Goal: Task Accomplishment & Management: Manage account settings

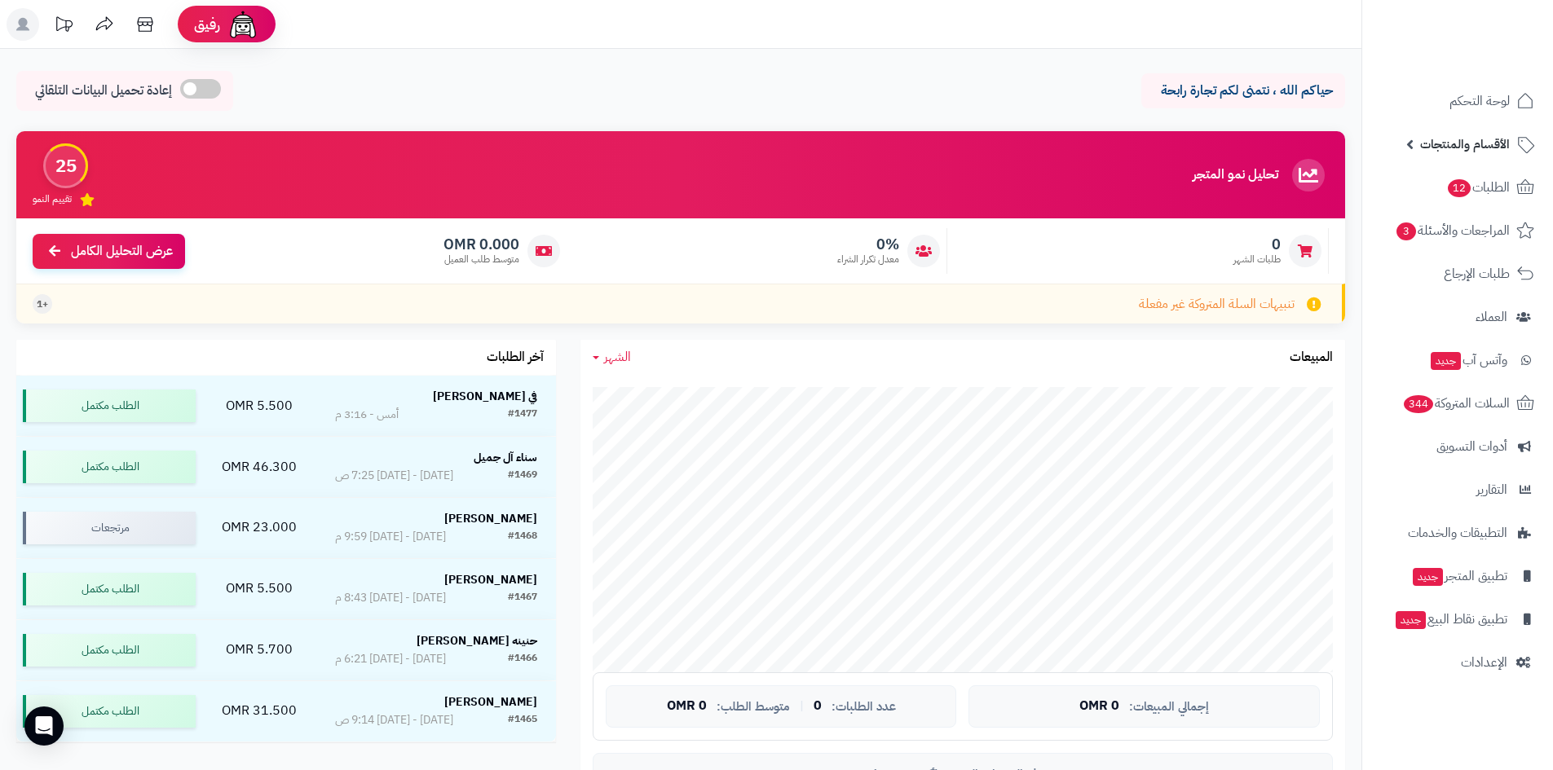
drag, startPoint x: 1470, startPoint y: 143, endPoint x: 1458, endPoint y: 171, distance: 30.7
click at [1470, 143] on span "الأقسام والمنتجات" at bounding box center [1465, 144] width 90 height 23
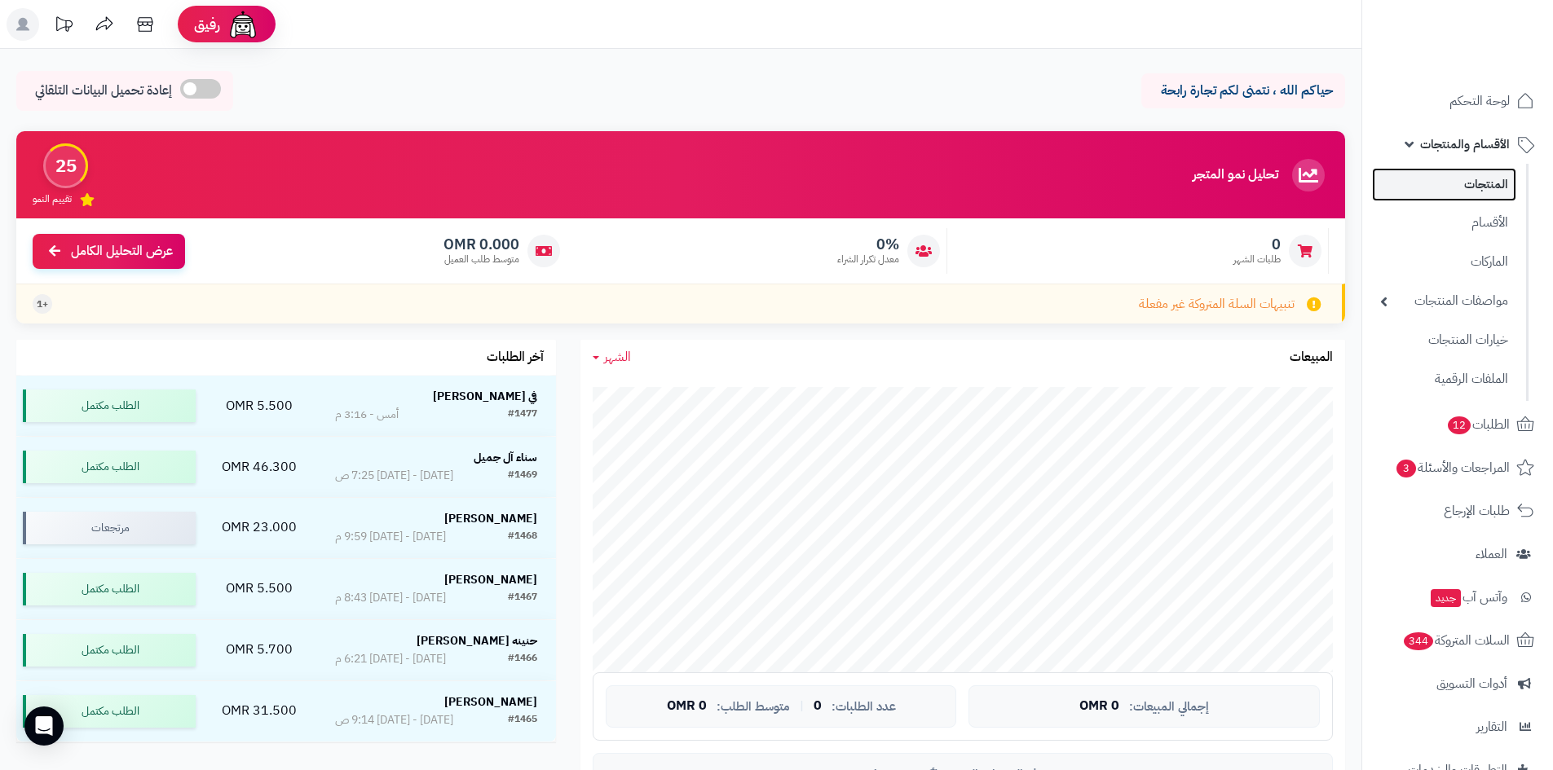
click at [1440, 193] on link "المنتجات" at bounding box center [1444, 184] width 144 height 33
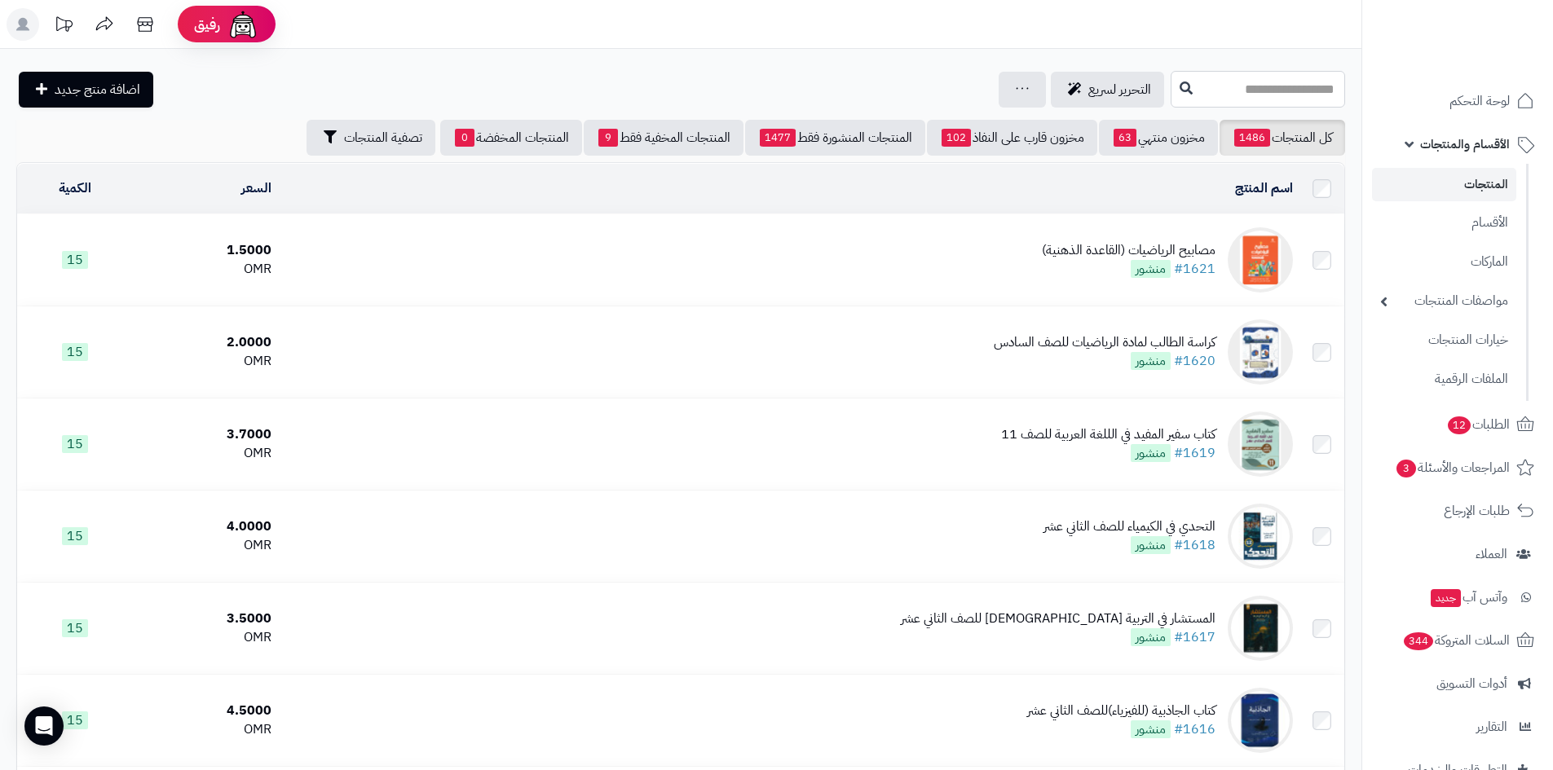
click at [1170, 86] on input "text" at bounding box center [1257, 89] width 174 height 37
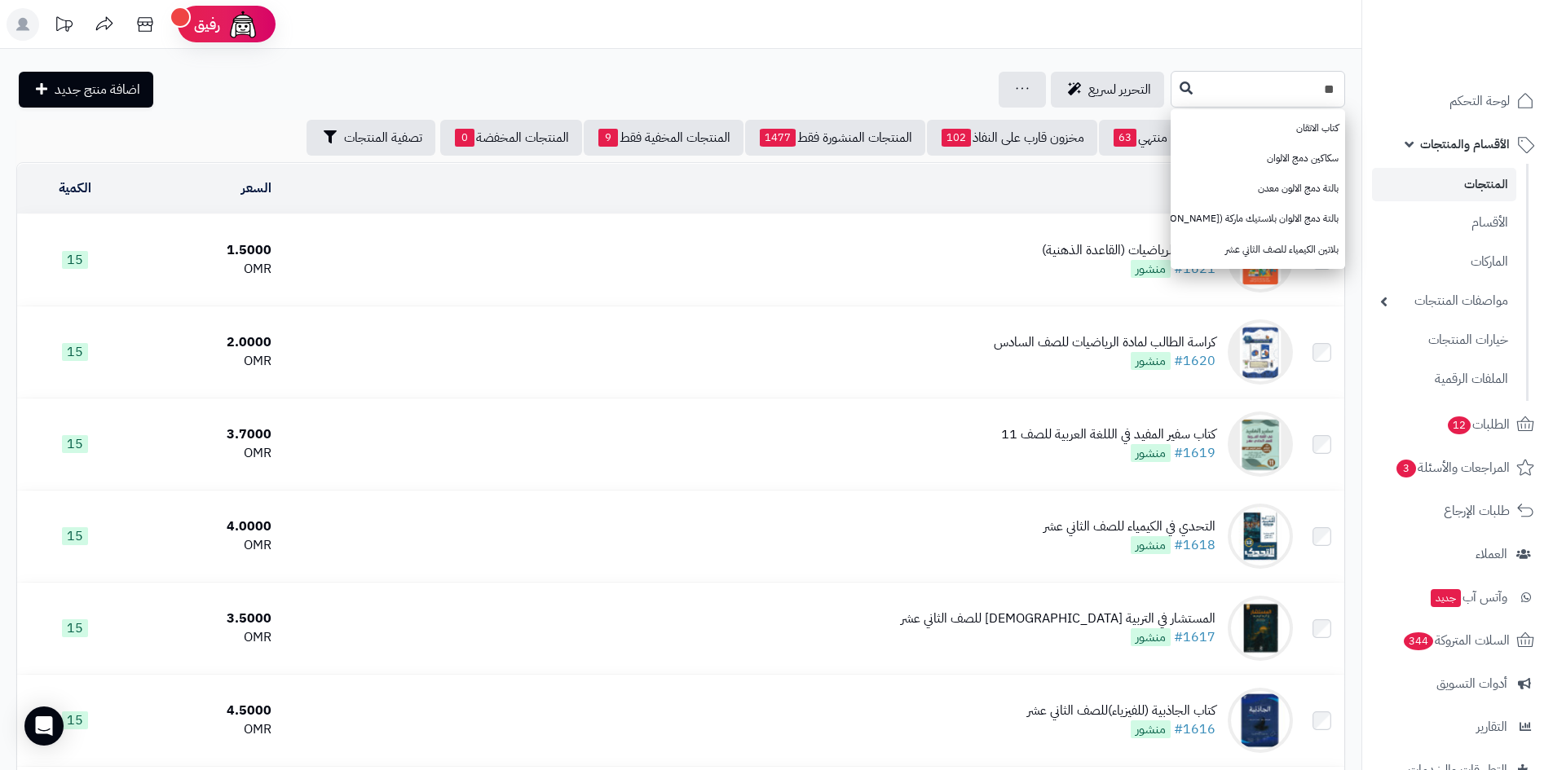
type input "*"
type input "*****"
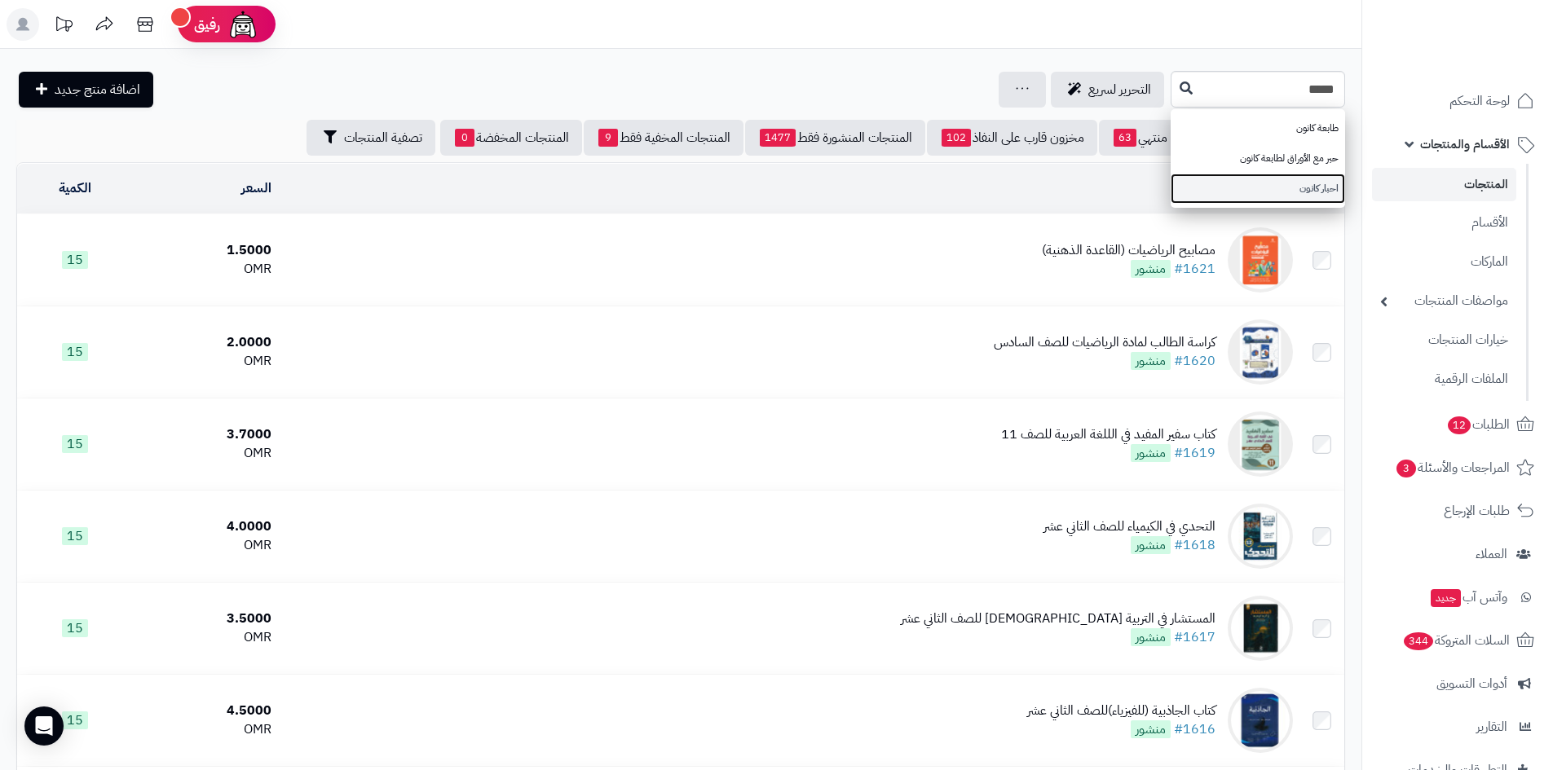
click at [1250, 187] on link "احبار كانون" at bounding box center [1257, 189] width 174 height 30
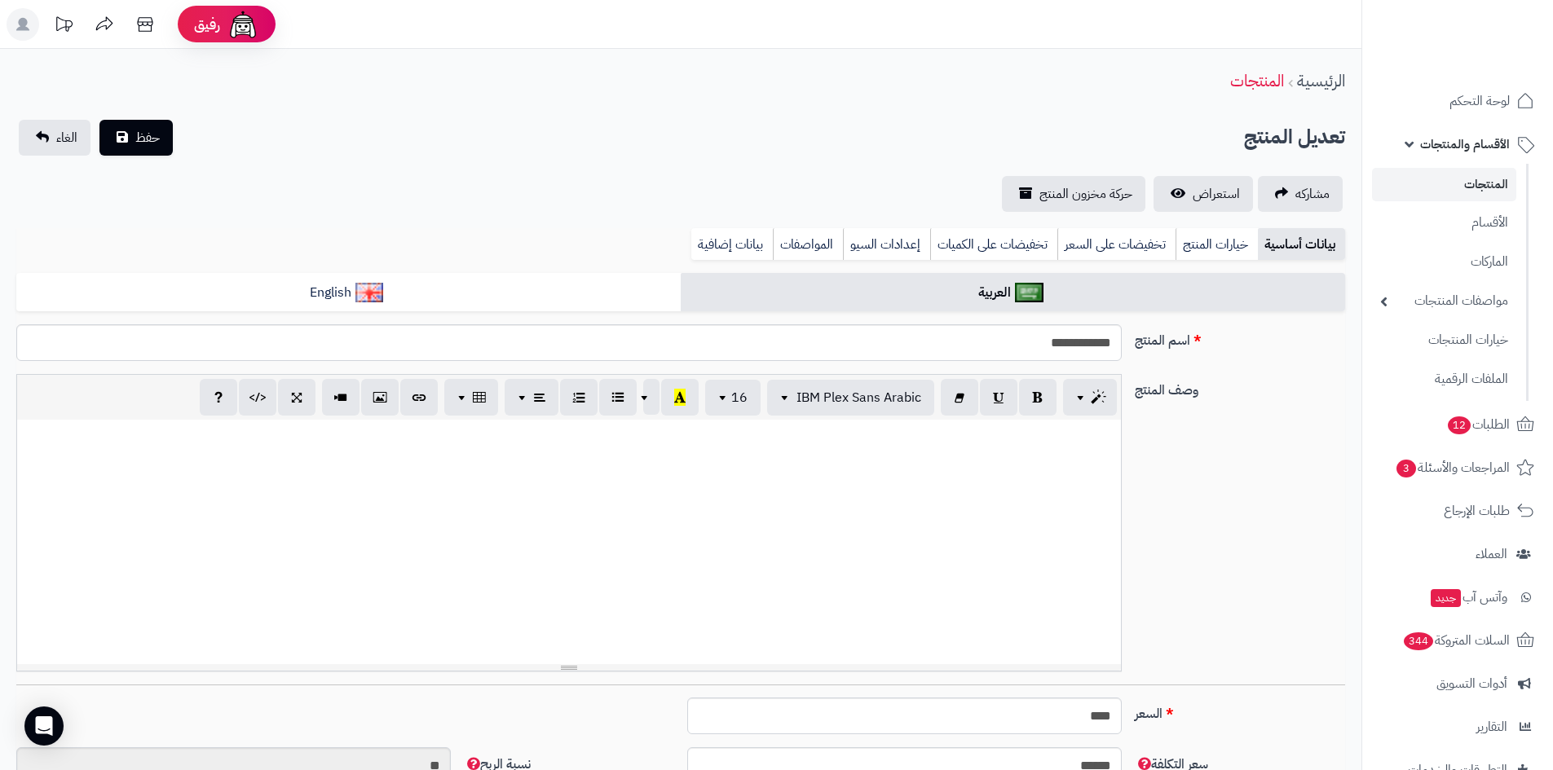
scroll to position [461, 0]
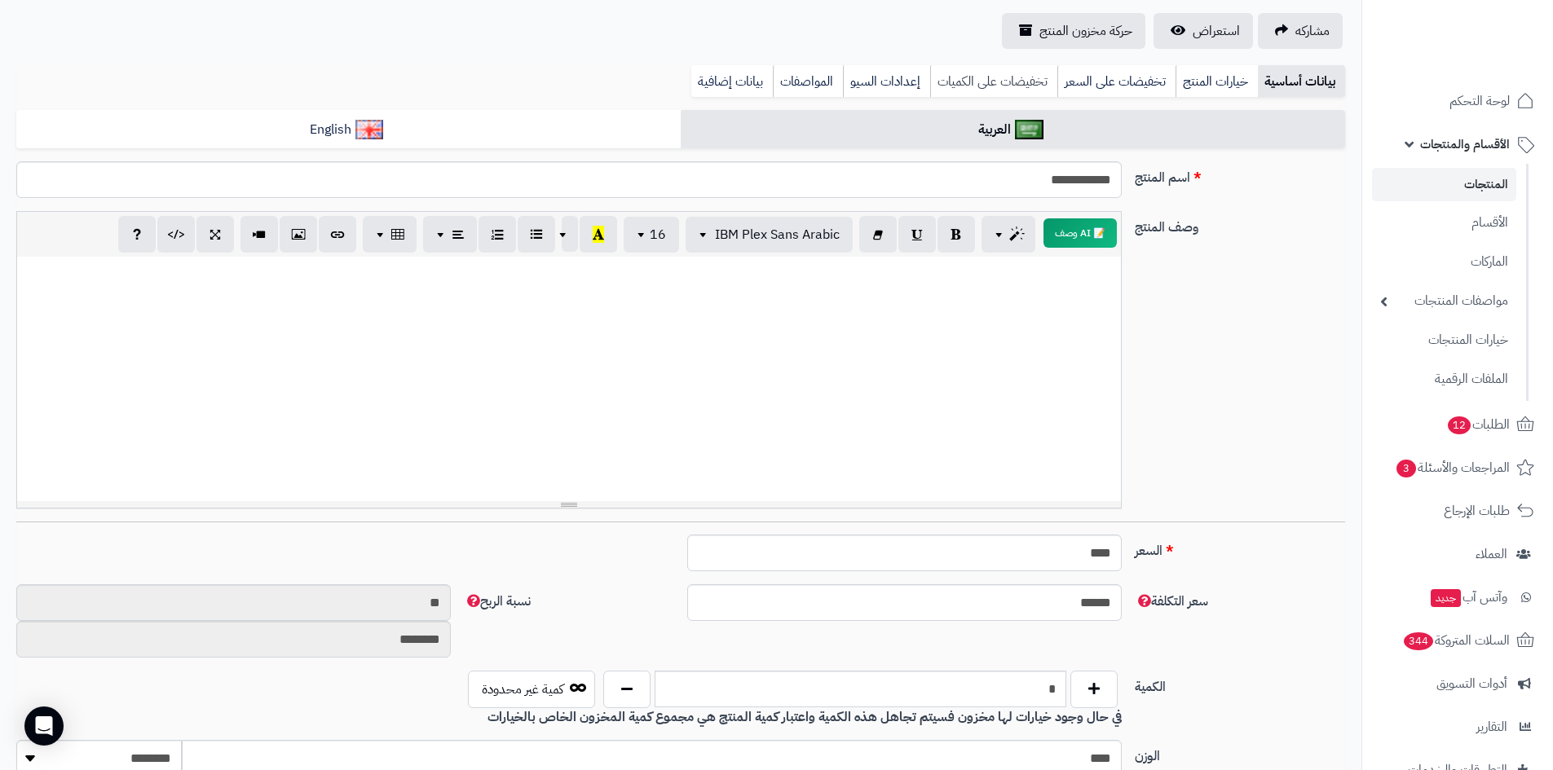
drag, startPoint x: 1210, startPoint y: 81, endPoint x: 1041, endPoint y: 122, distance: 173.8
click at [1210, 77] on link "خيارات المنتج" at bounding box center [1216, 81] width 82 height 33
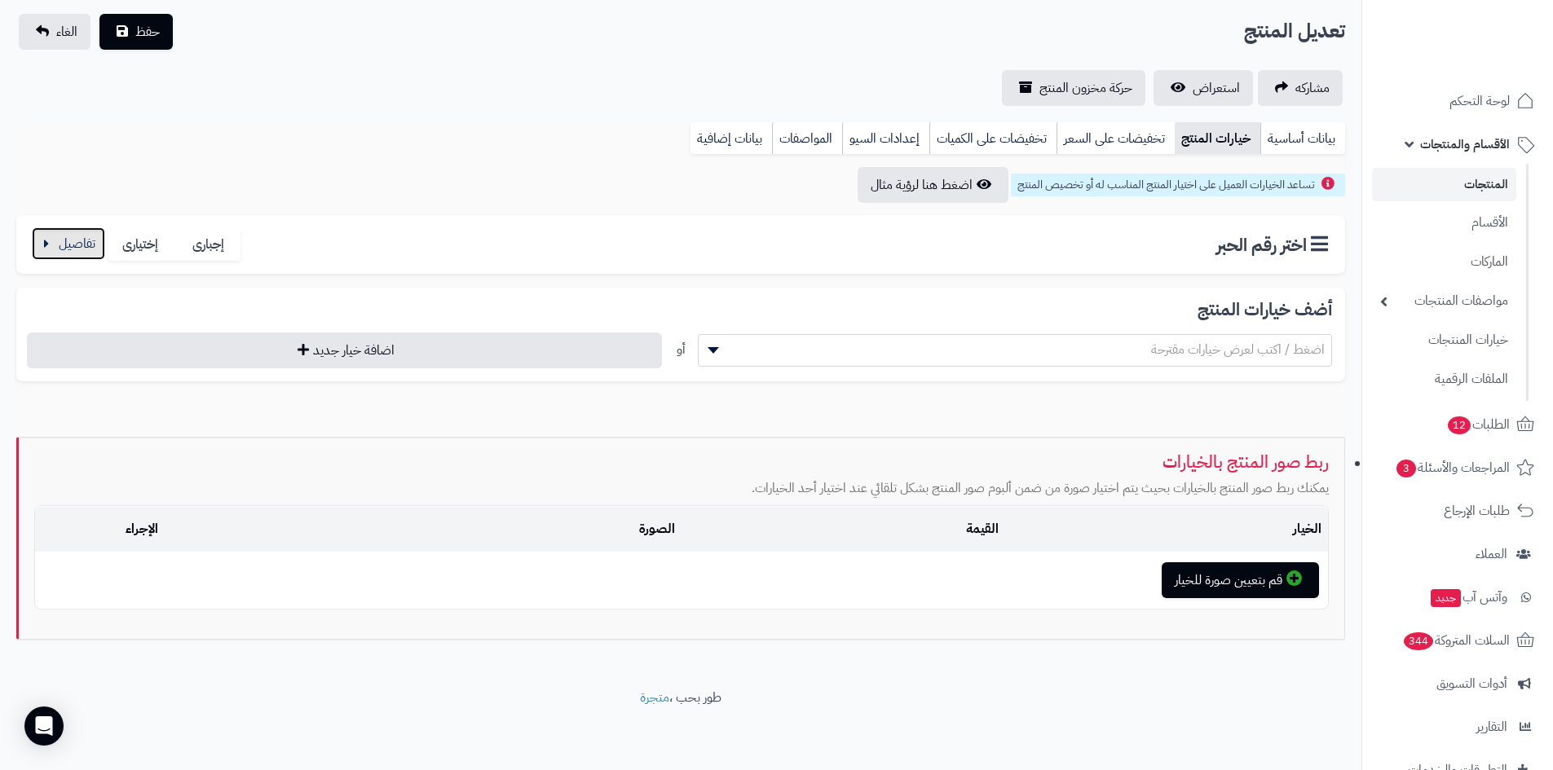
click at [38, 249] on button "button" at bounding box center [68, 243] width 73 height 33
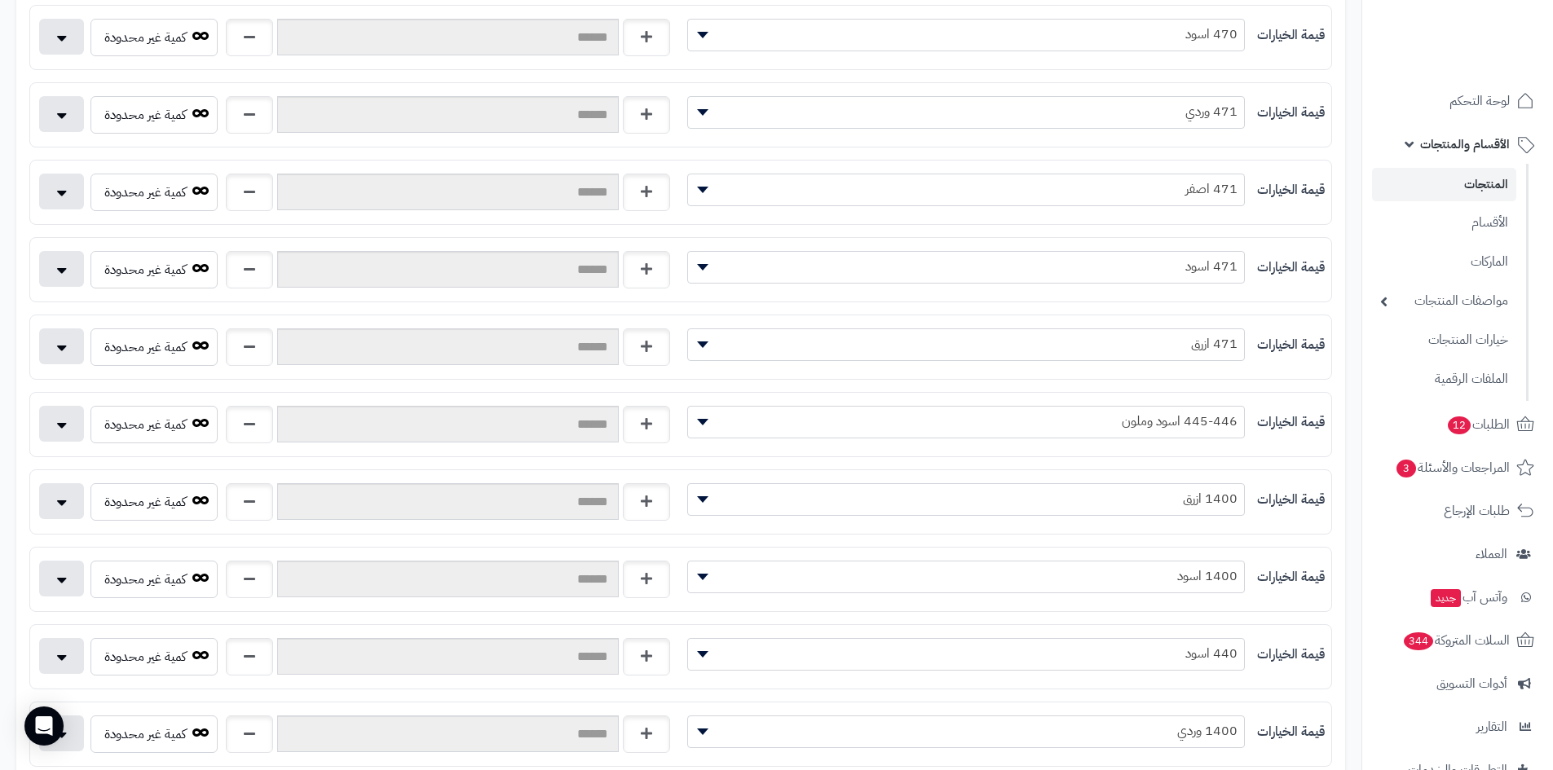
scroll to position [513, 0]
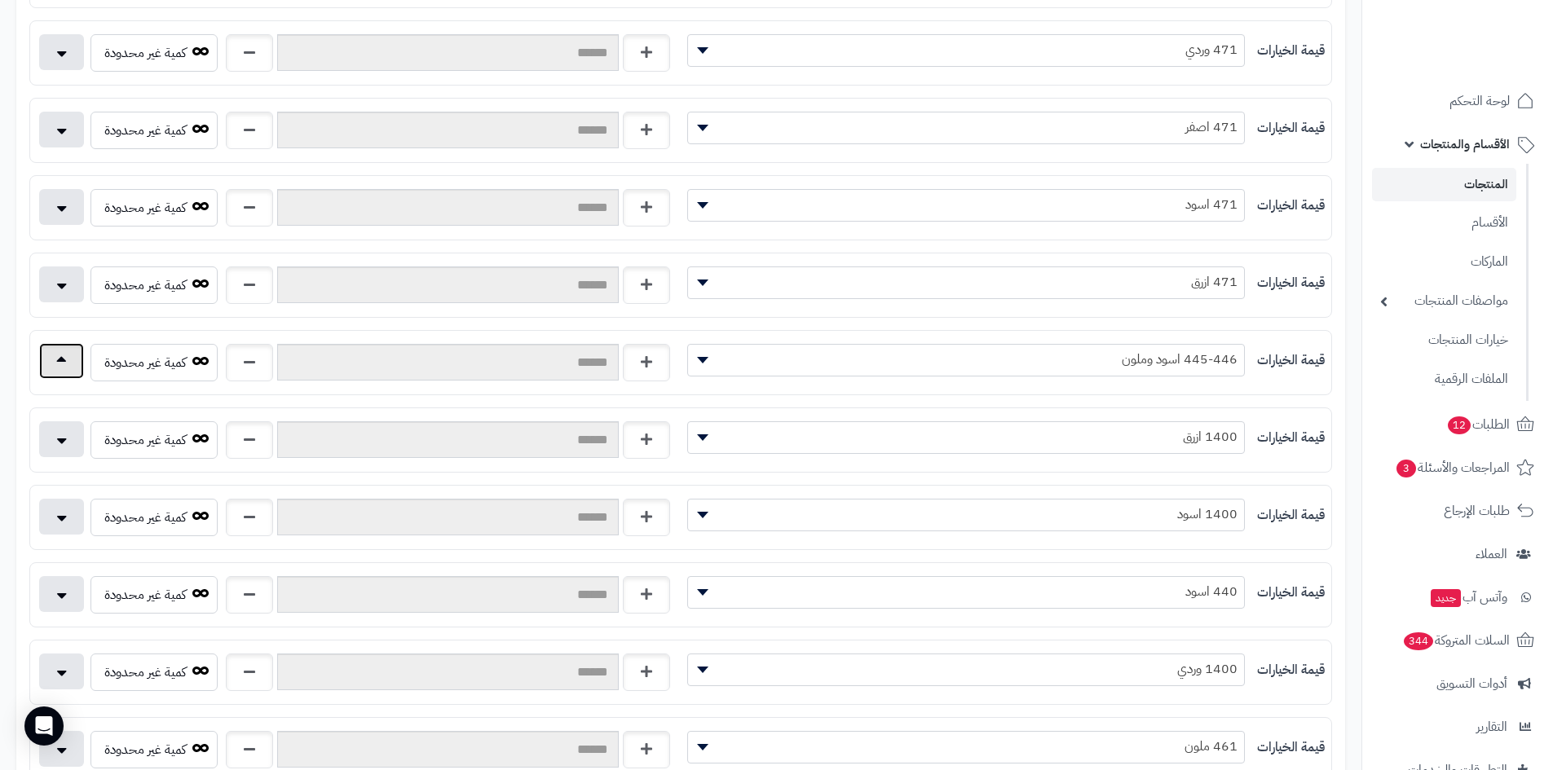
click at [50, 368] on button "button" at bounding box center [61, 361] width 45 height 36
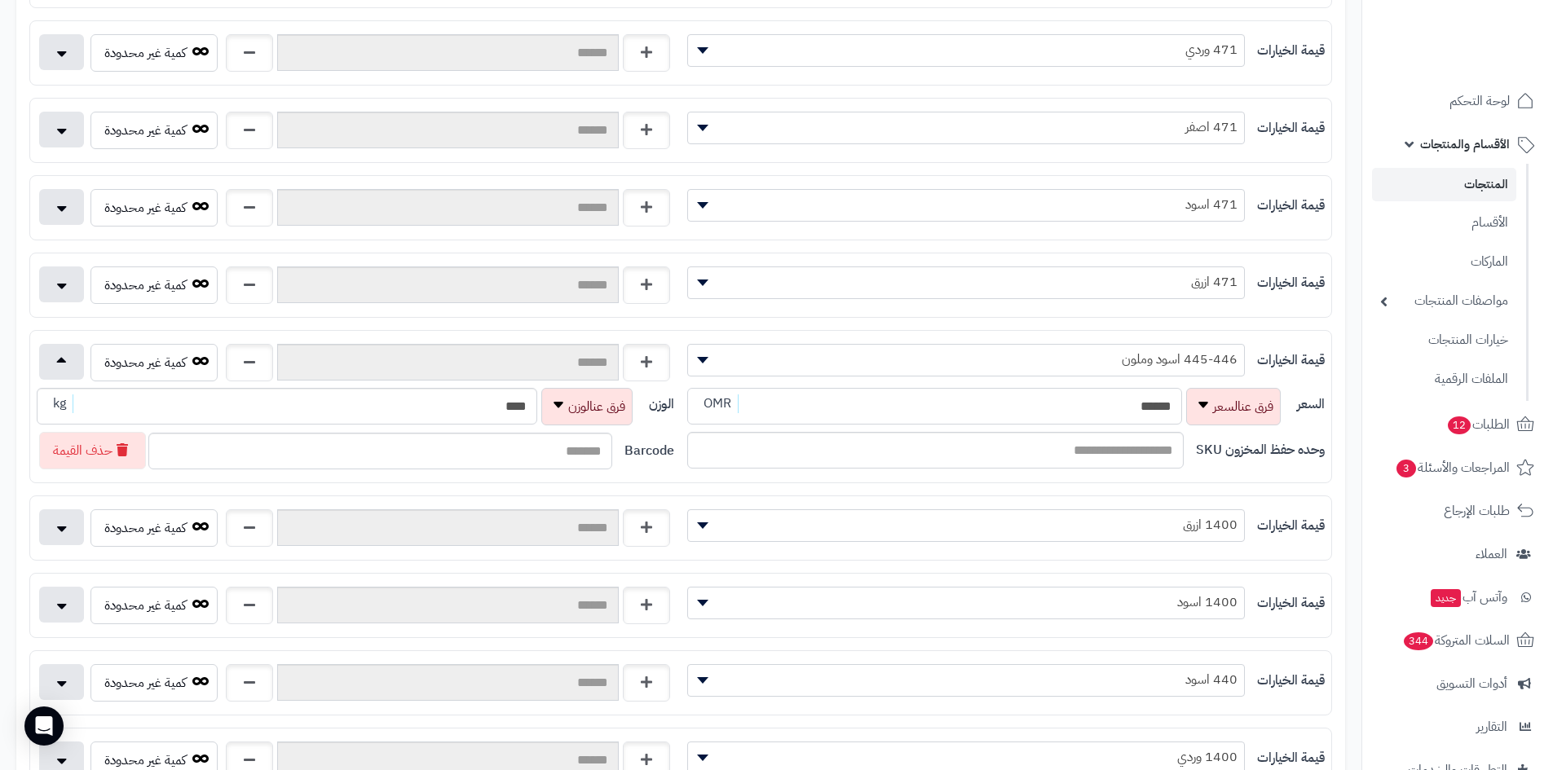
click at [1191, 396] on div "السعر ****** OMR" at bounding box center [985, 406] width 597 height 37
type input "*"
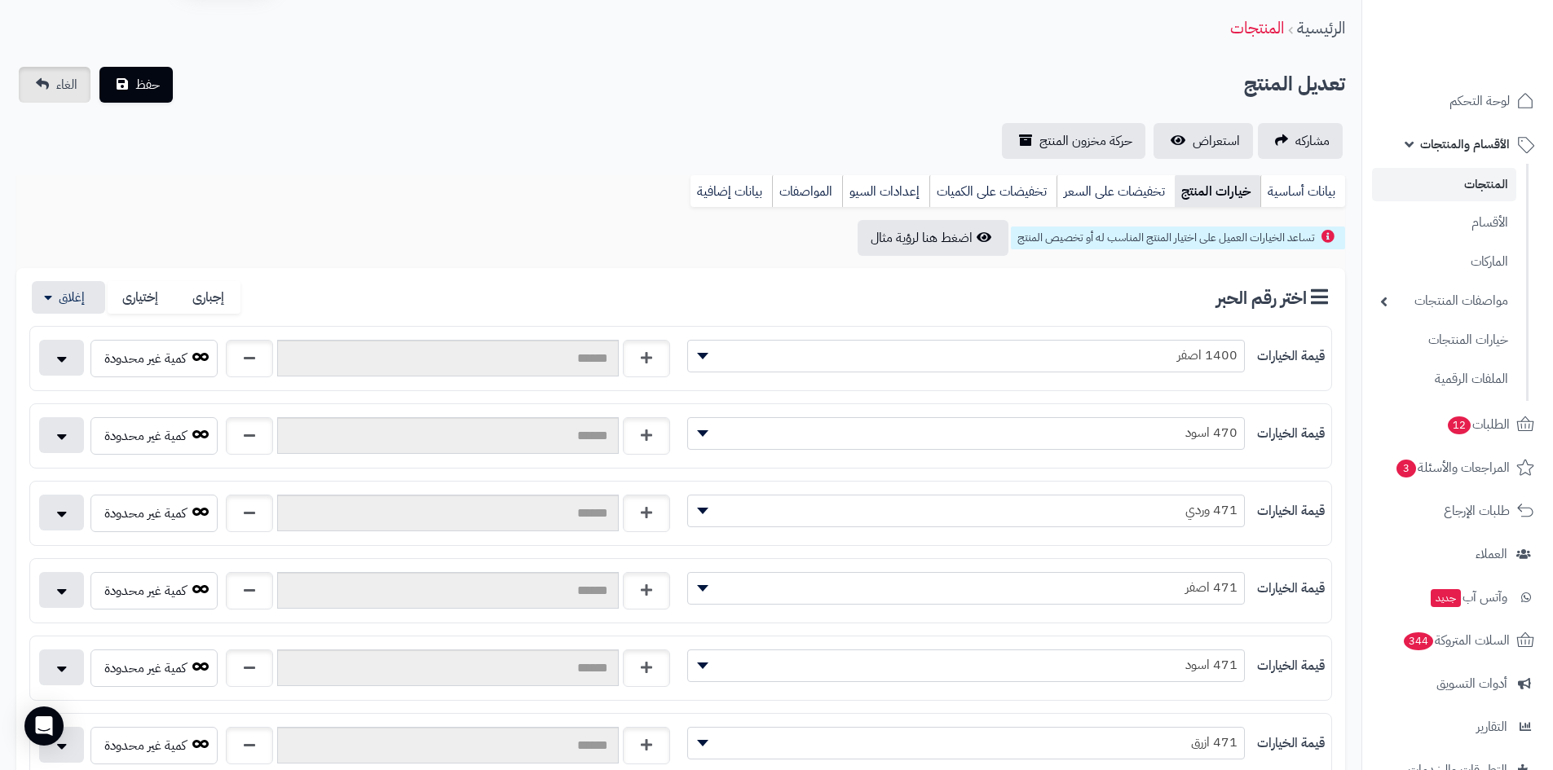
scroll to position [0, 0]
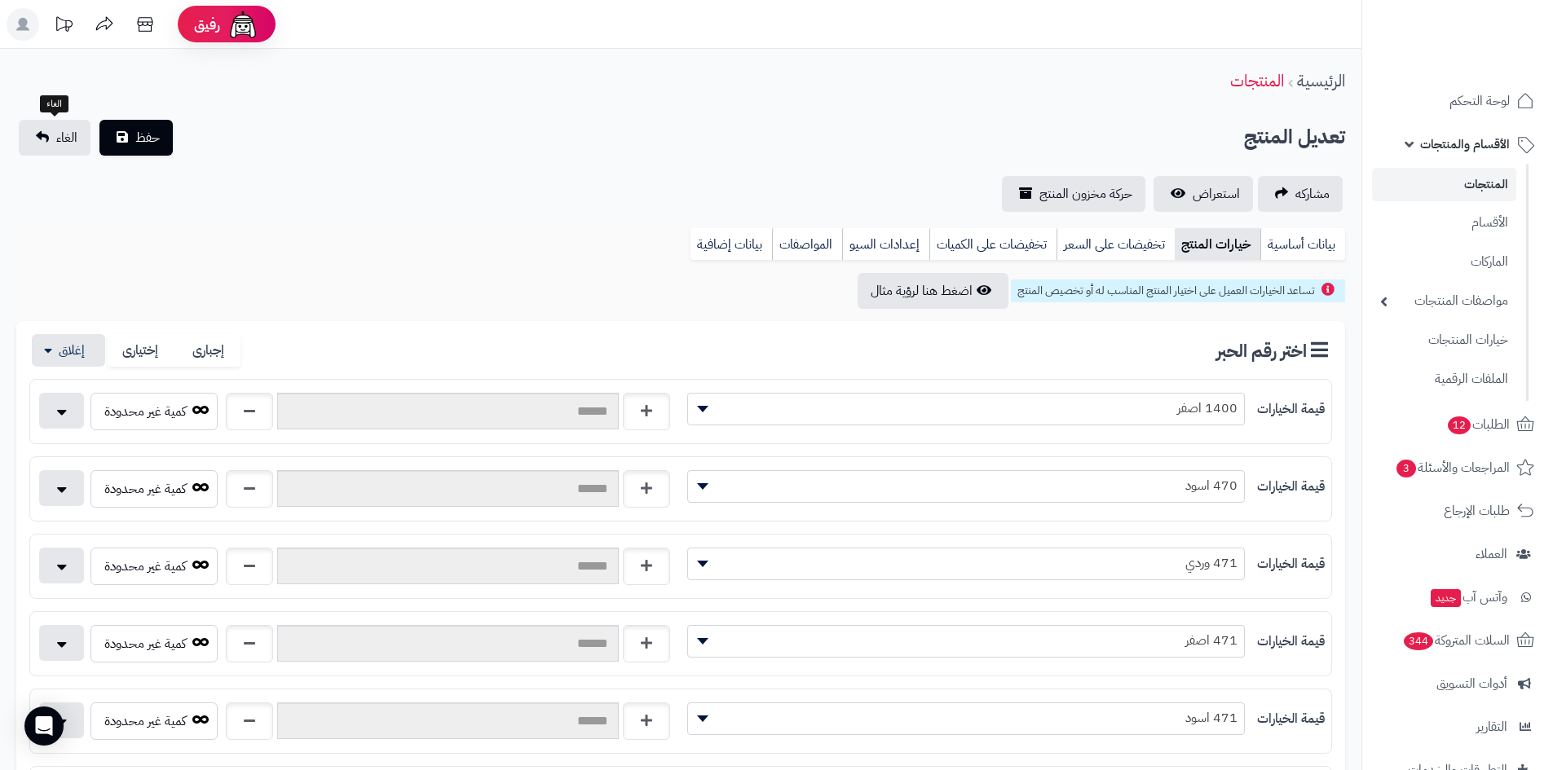
type input "*****"
click at [134, 156] on div "**********" at bounding box center [680, 166] width 1361 height 92
click at [139, 136] on span "حفظ" at bounding box center [147, 137] width 24 height 20
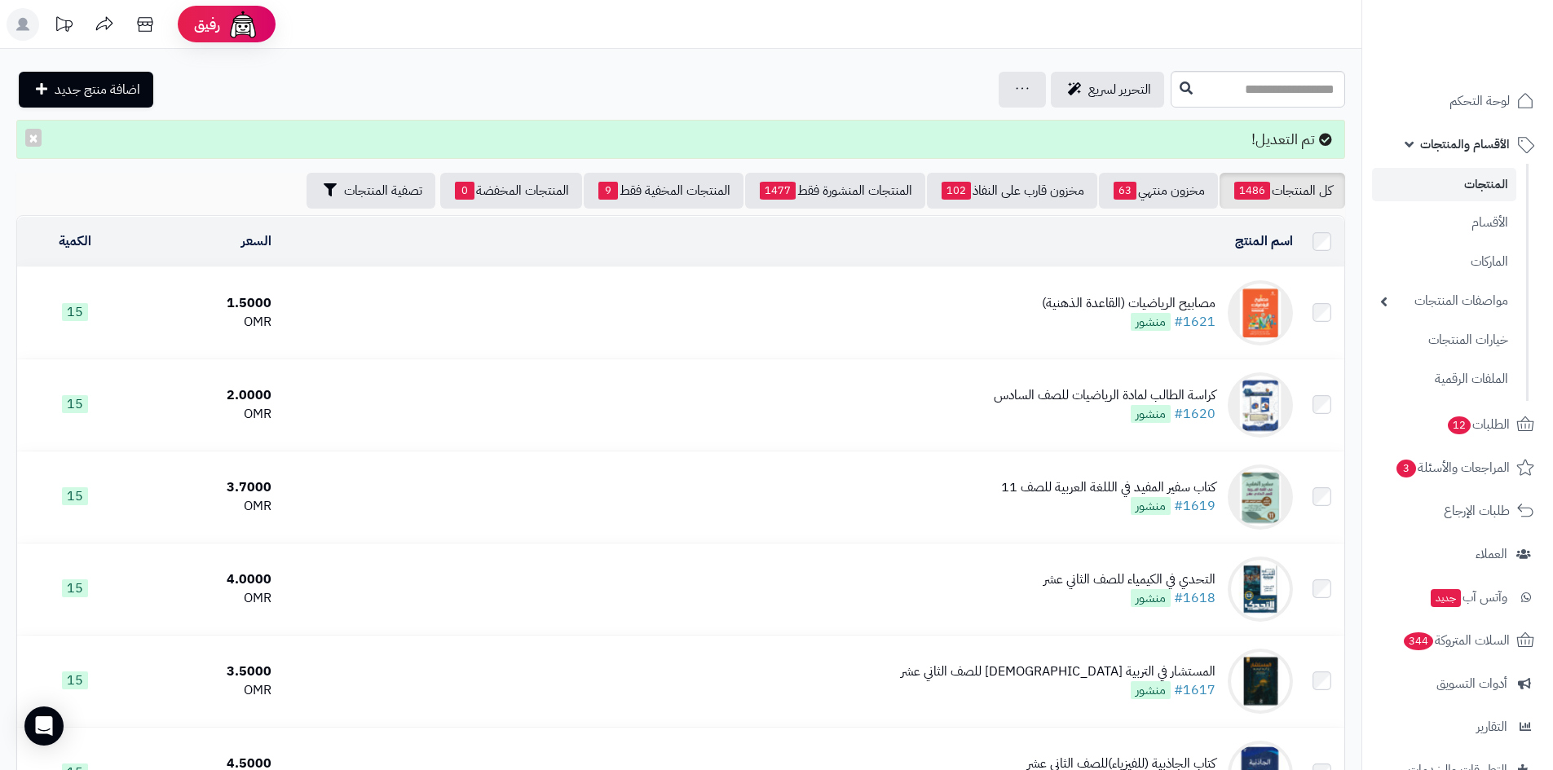
click at [1254, 82] on input "text" at bounding box center [1257, 89] width 174 height 37
type input "******"
click at [1193, 153] on link "البيان في الاختبارات الشاملة والاجابات النموذجية 2025" at bounding box center [1257, 158] width 174 height 30
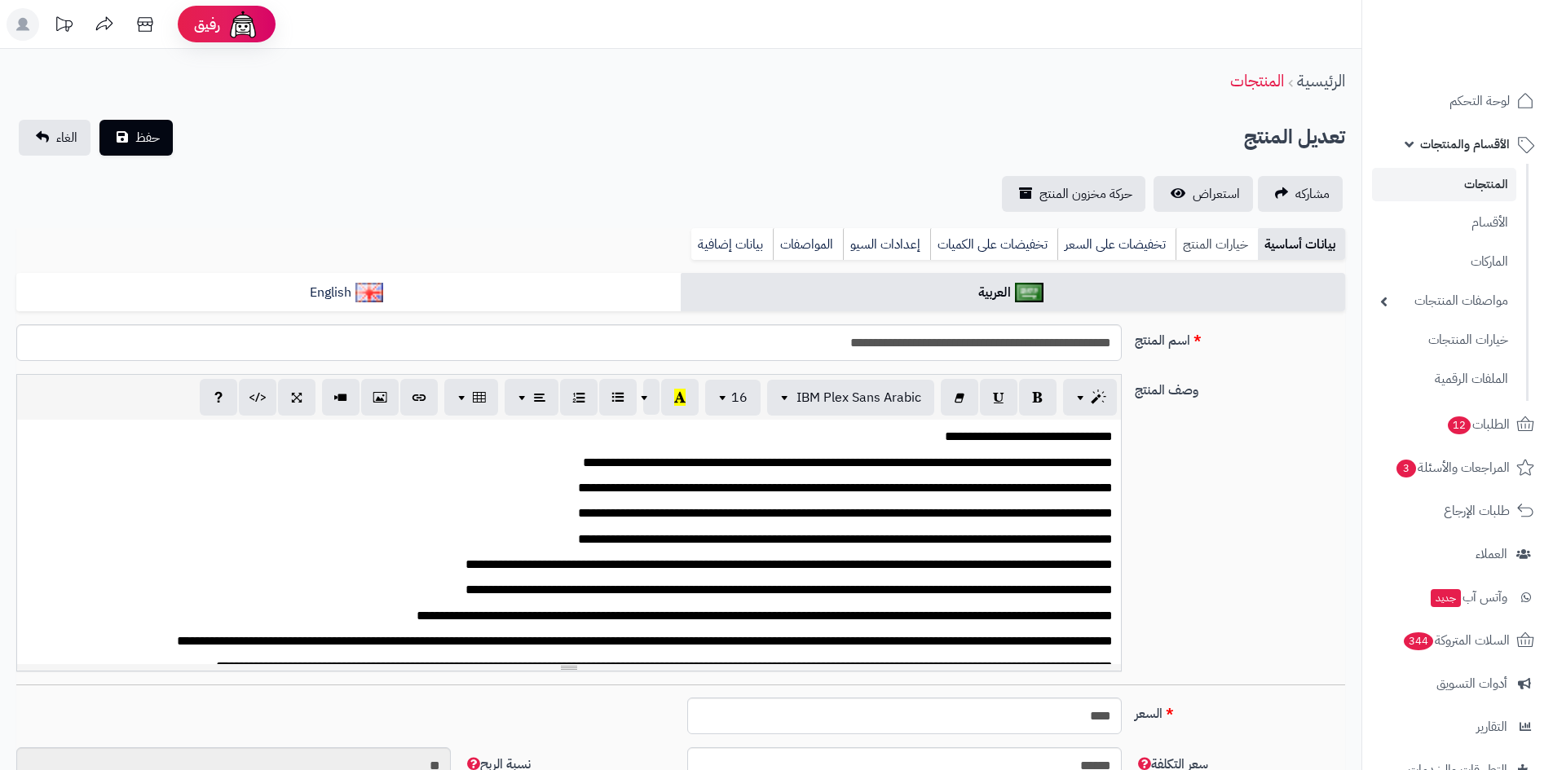
scroll to position [542, 0]
click at [972, 241] on link "تخفيضات على الكميات" at bounding box center [993, 244] width 127 height 33
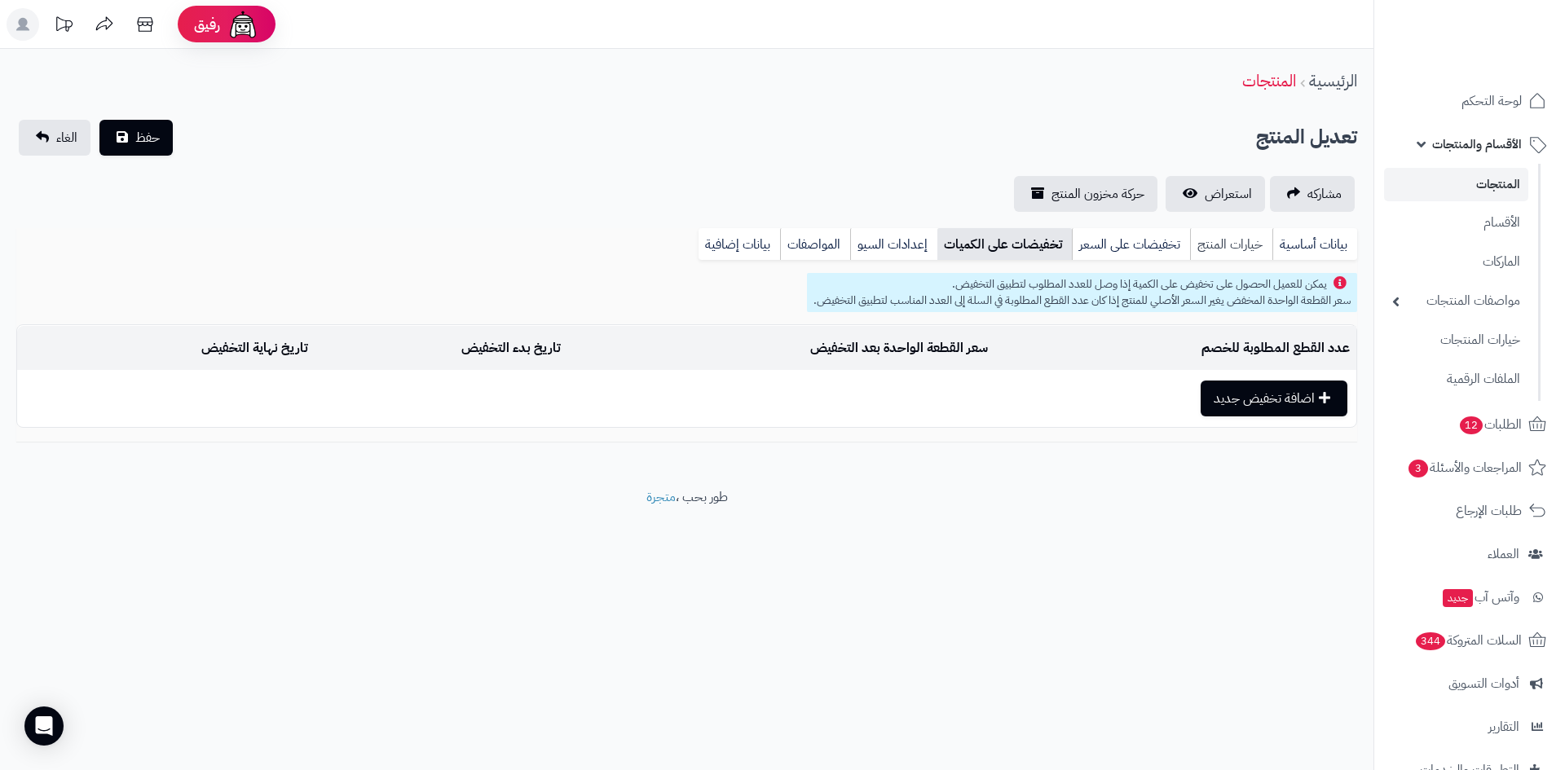
click at [1250, 244] on link "خيارات المنتج" at bounding box center [1231, 244] width 82 height 33
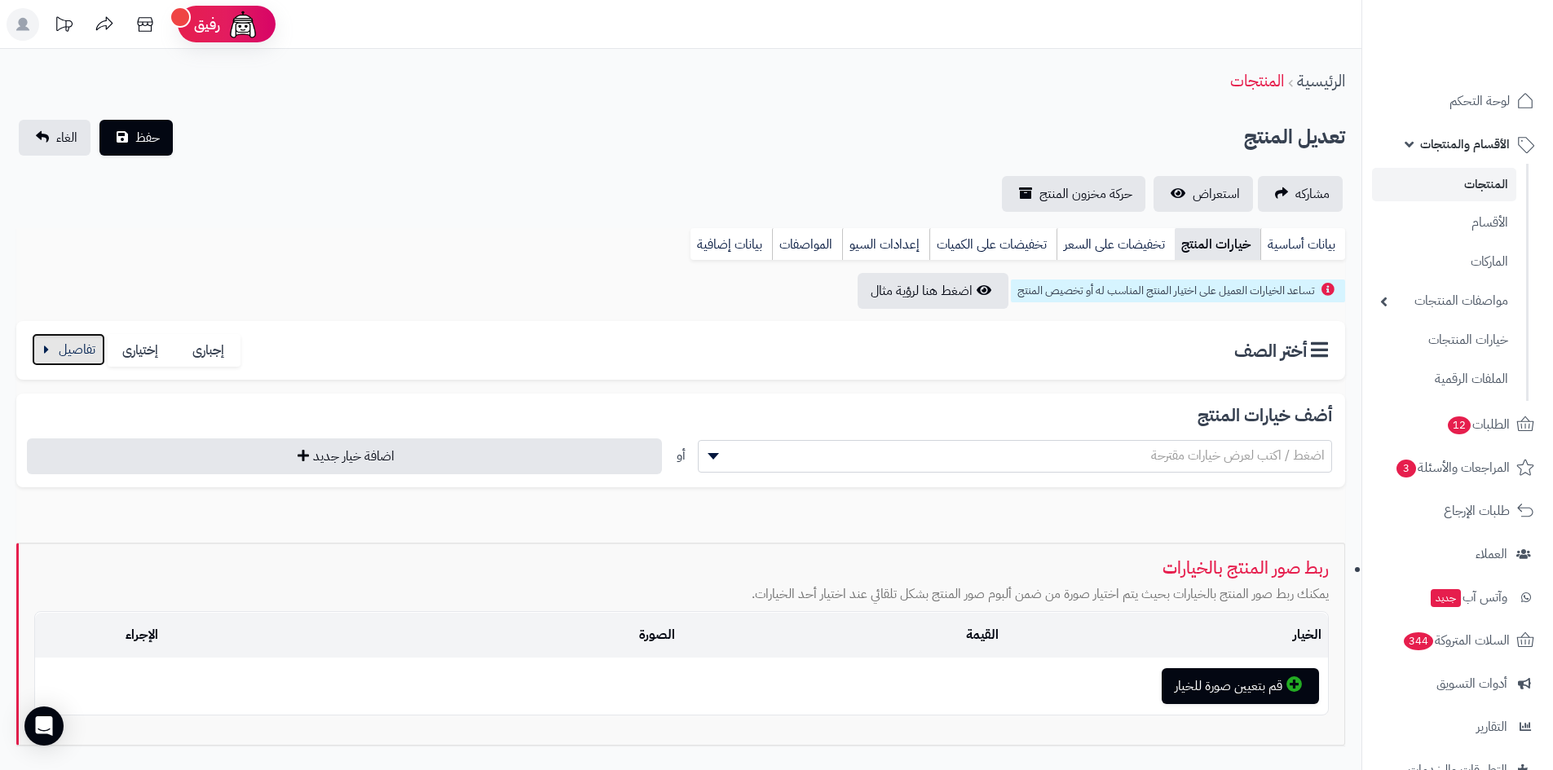
click at [63, 349] on button "button" at bounding box center [68, 349] width 73 height 33
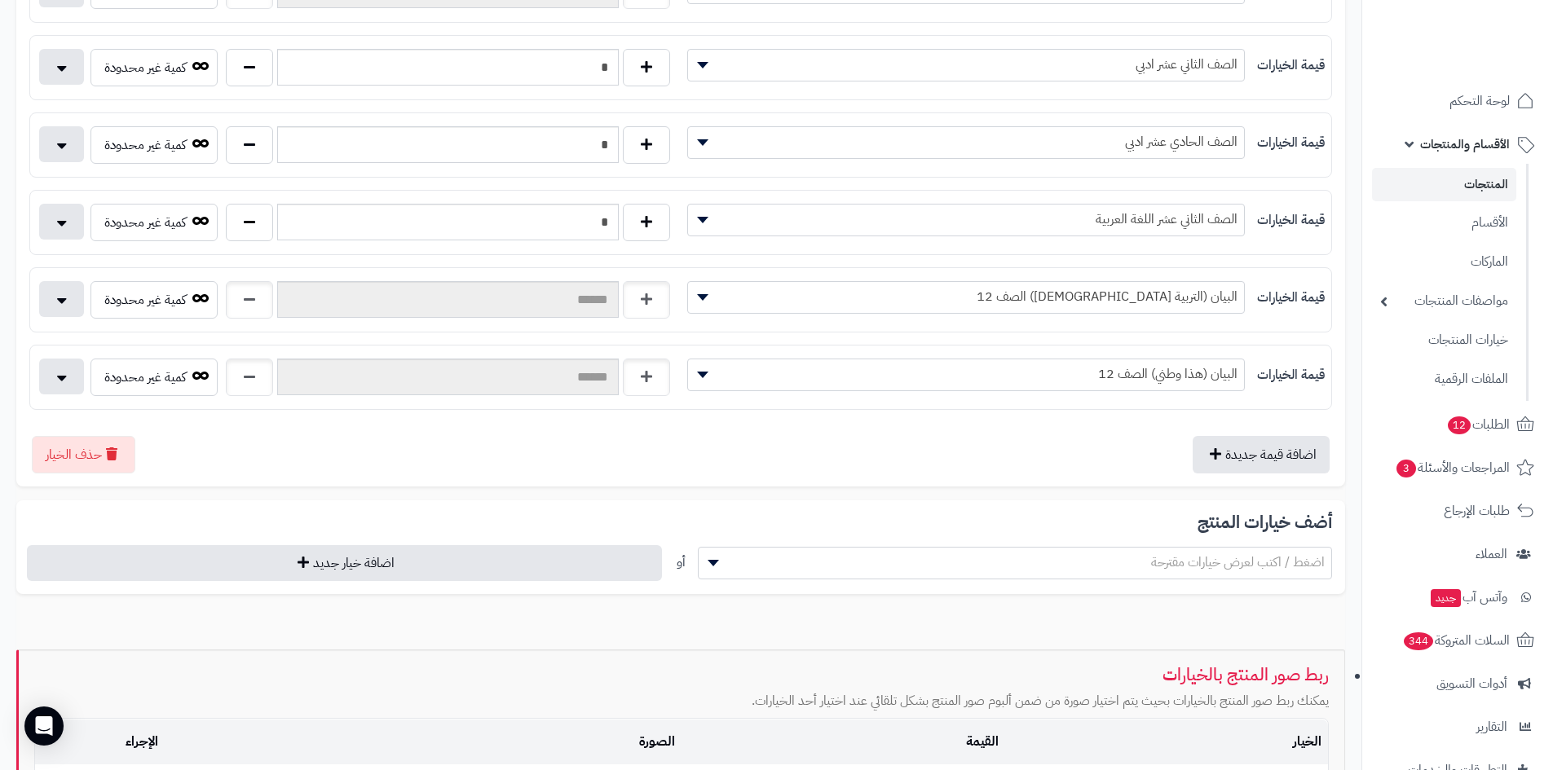
scroll to position [897, 0]
